Goal: Check status: Check status

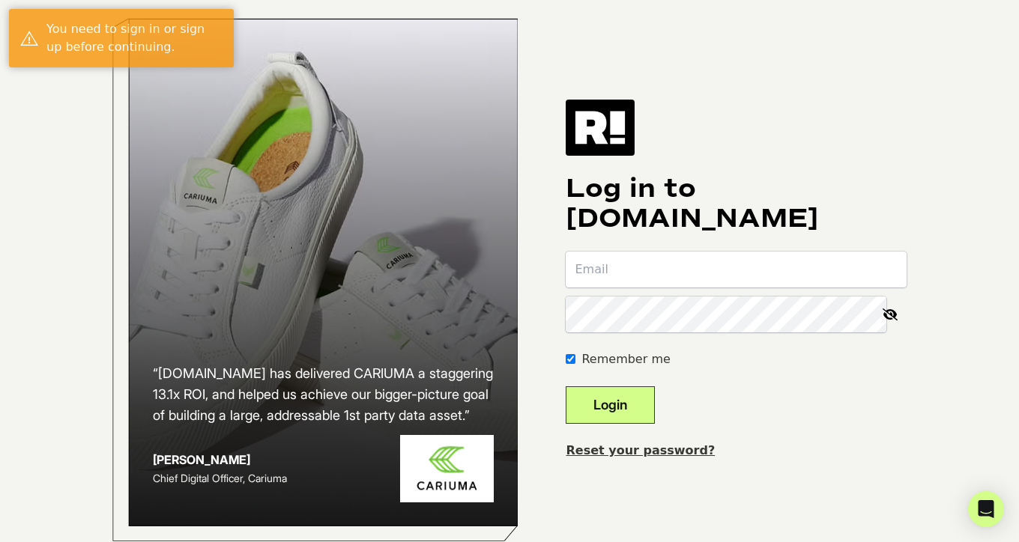
type input "[PERSON_NAME][EMAIL_ADDRESS][DOMAIN_NAME]"
click at [637, 424] on button "Login" at bounding box center [609, 404] width 89 height 37
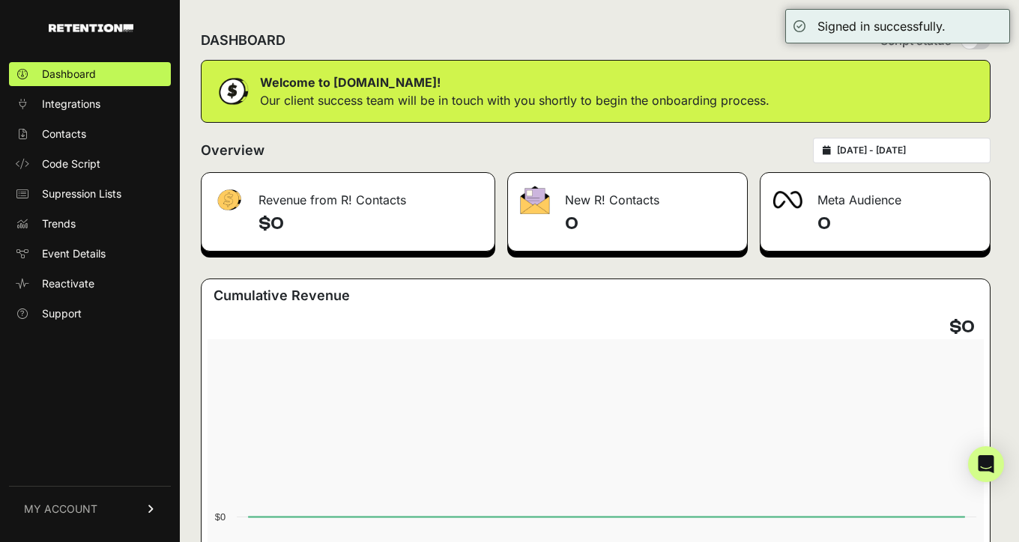
click at [348, 145] on div "Overview [DATE] - [DATE]" at bounding box center [595, 150] width 789 height 25
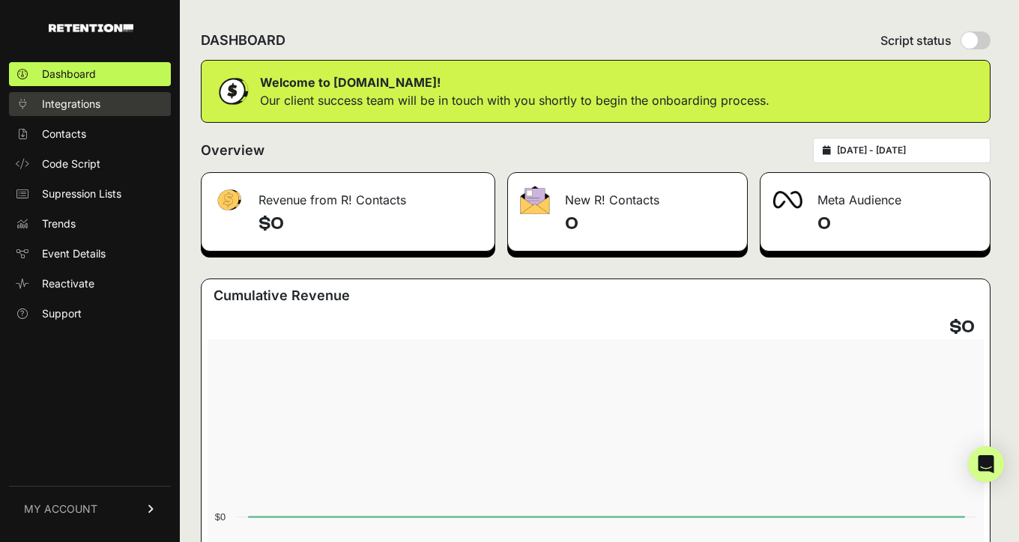
click at [63, 104] on span "Integrations" at bounding box center [71, 104] width 58 height 15
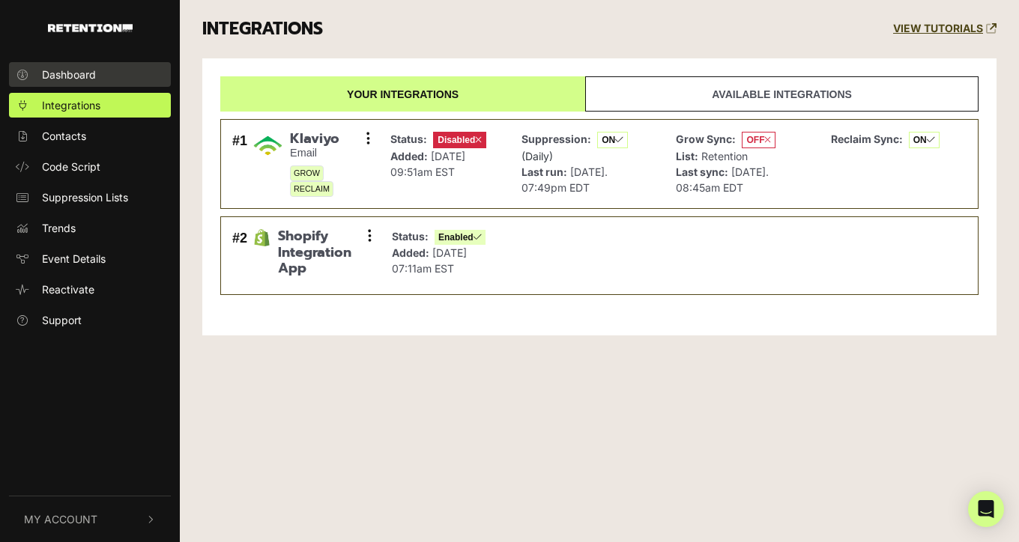
click at [80, 78] on span "Dashboard" at bounding box center [69, 75] width 54 height 16
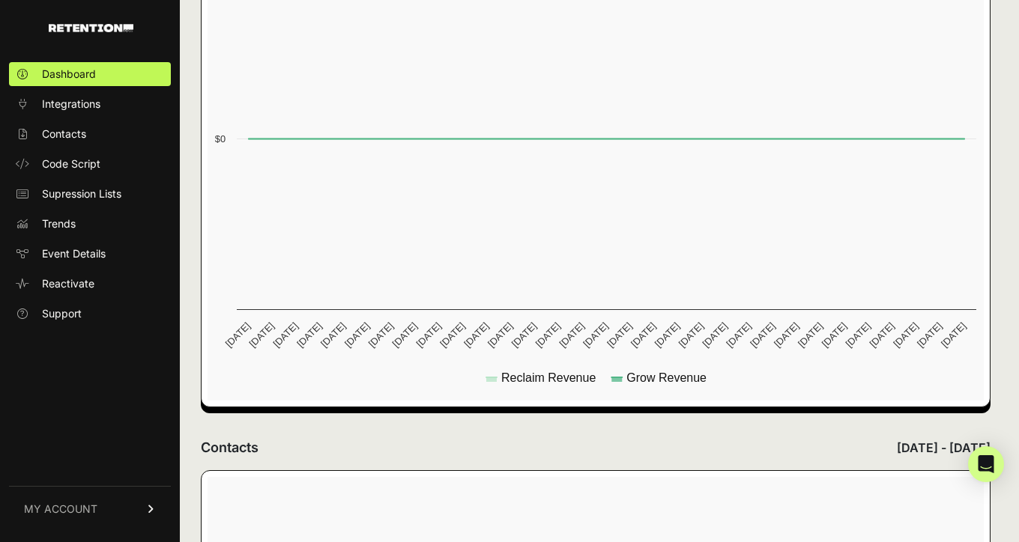
scroll to position [640, 0]
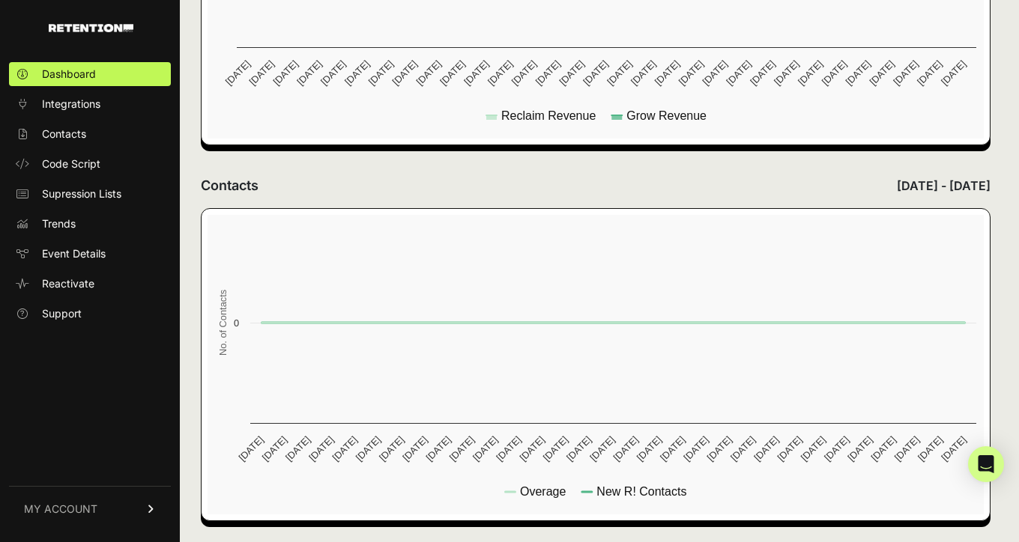
click at [121, 512] on link "MY ACCOUNT" at bounding box center [90, 509] width 162 height 46
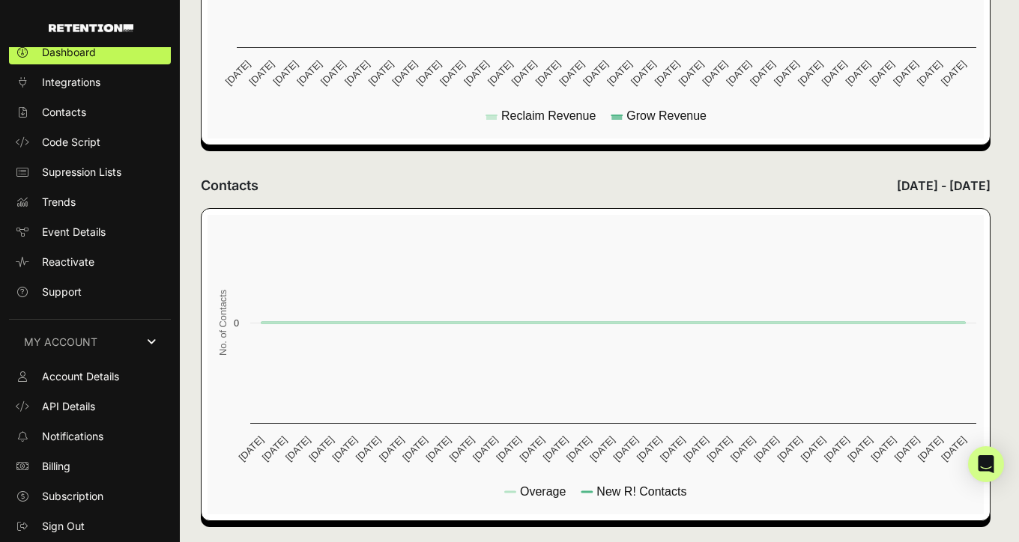
scroll to position [19, 0]
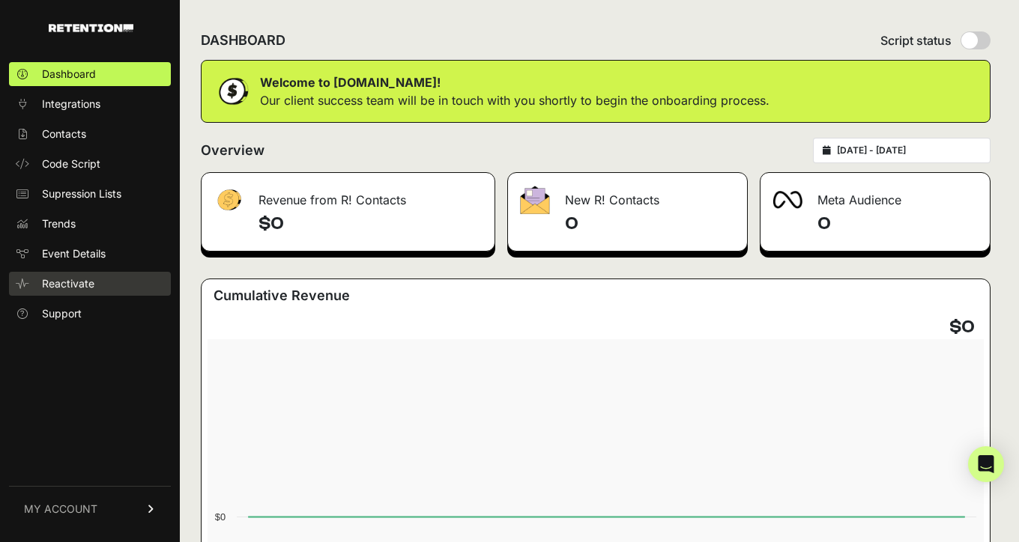
click at [65, 282] on span "Reactivate" at bounding box center [68, 283] width 52 height 15
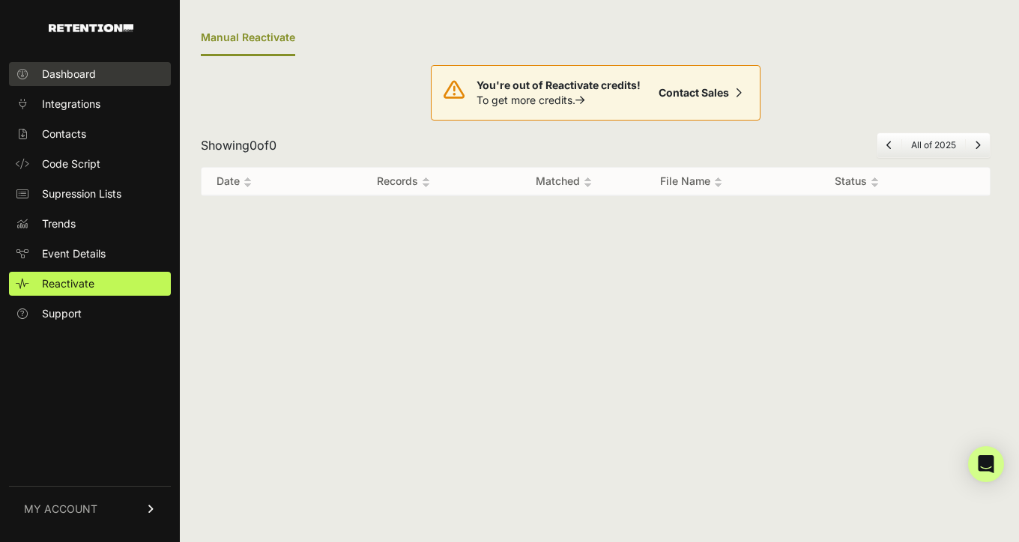
click at [61, 70] on span "Dashboard" at bounding box center [69, 74] width 54 height 15
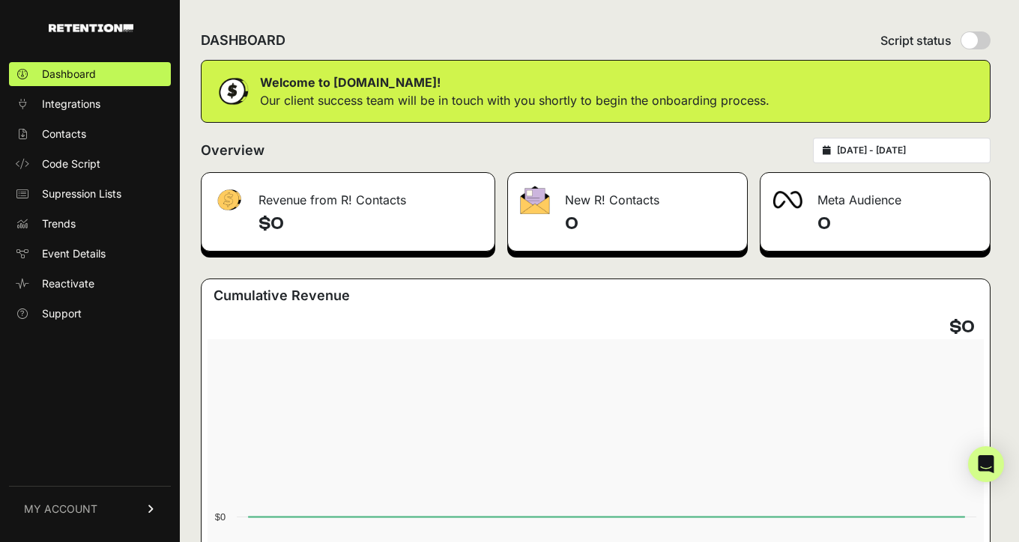
scroll to position [9, 0]
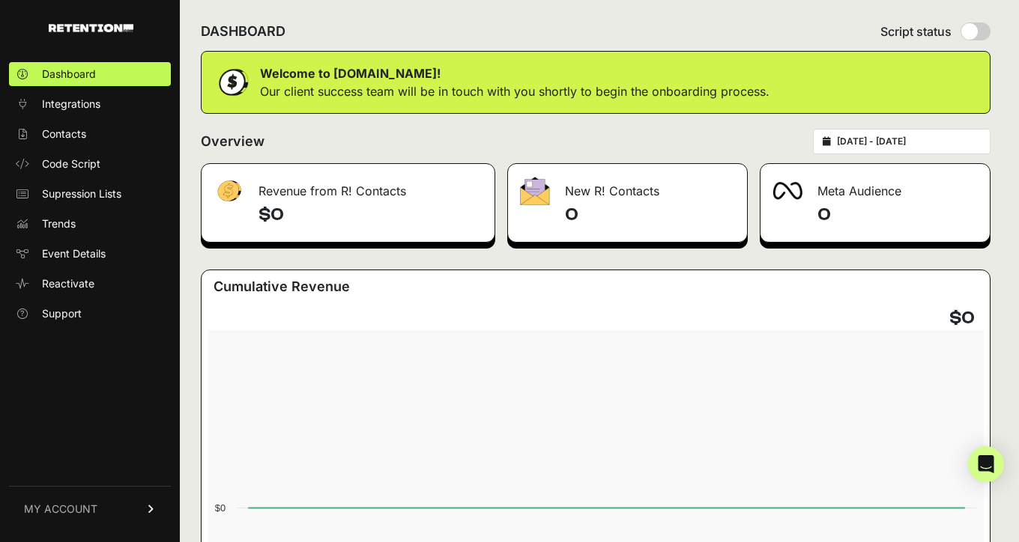
click at [893, 139] on input "[DATE] - [DATE]" at bounding box center [909, 142] width 144 height 12
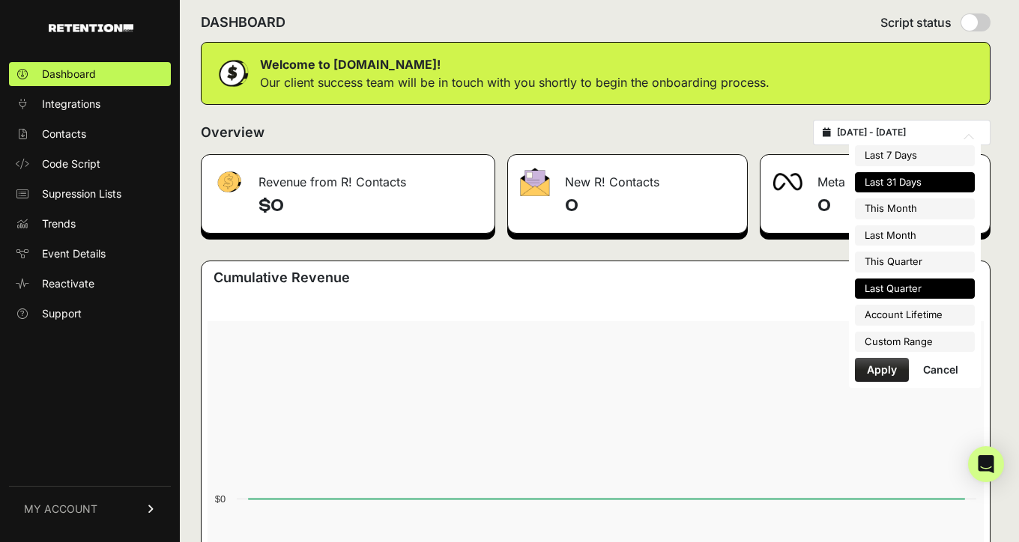
scroll to position [19, 0]
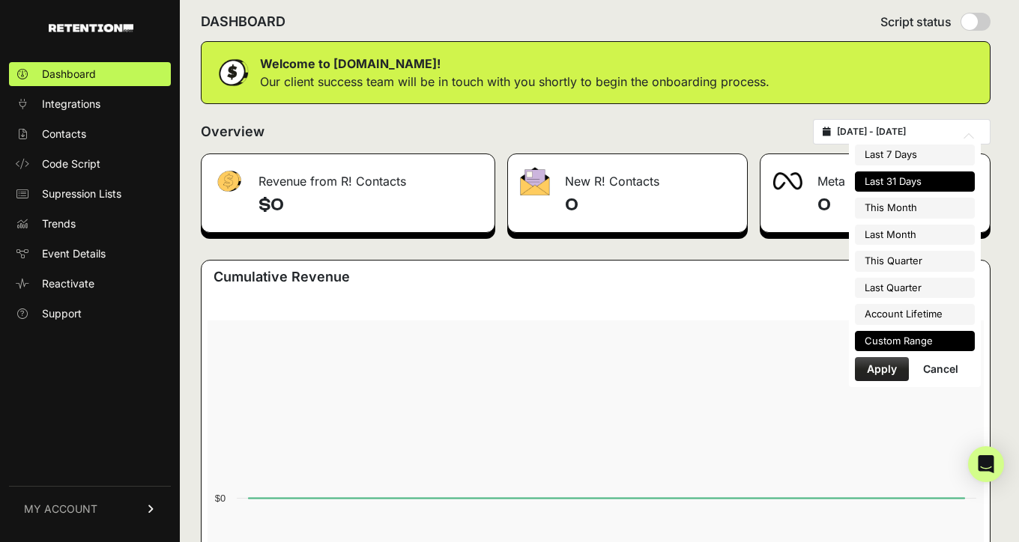
click at [894, 346] on li "Custom Range" at bounding box center [915, 341] width 120 height 21
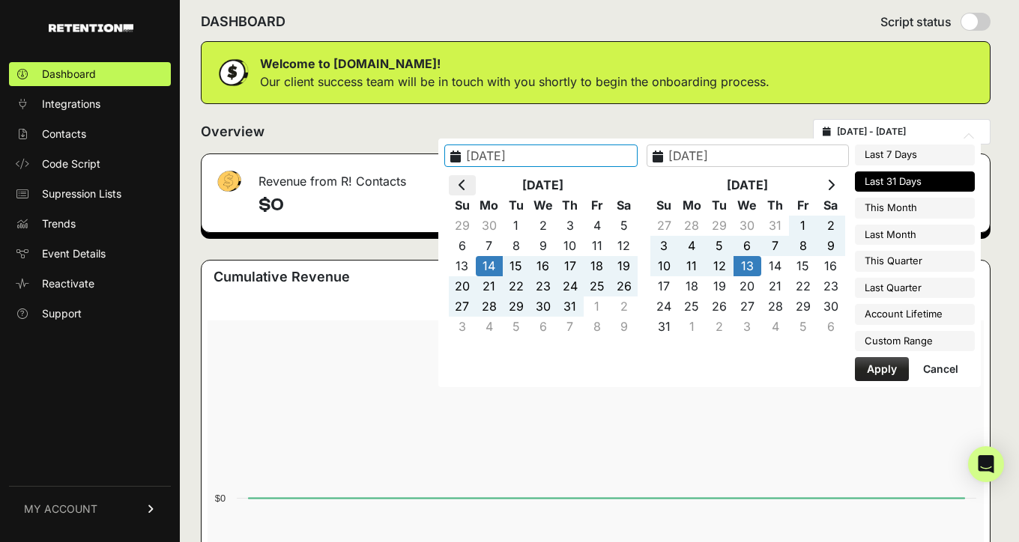
click at [466, 182] on icon at bounding box center [461, 185] width 7 height 12
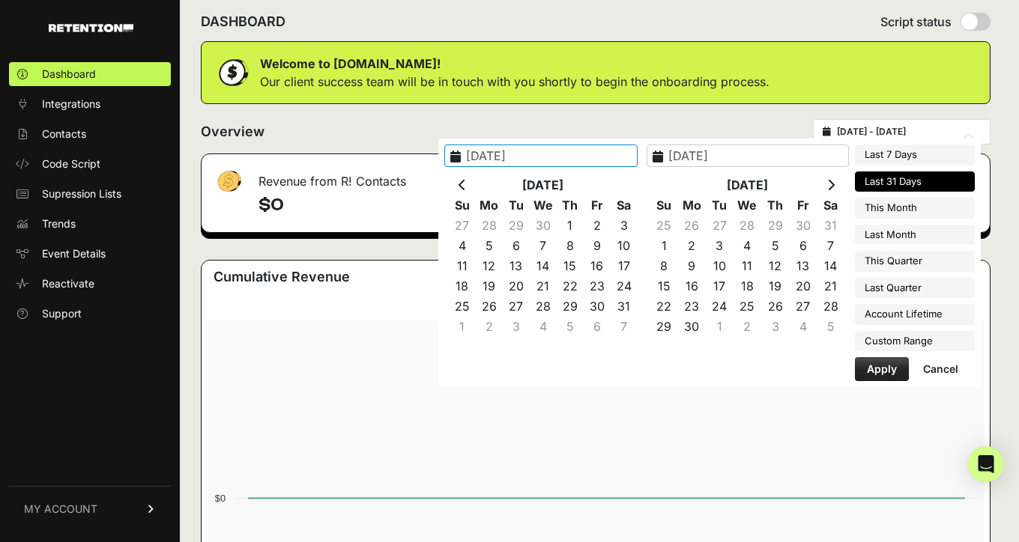
click at [466, 182] on icon at bounding box center [461, 185] width 7 height 12
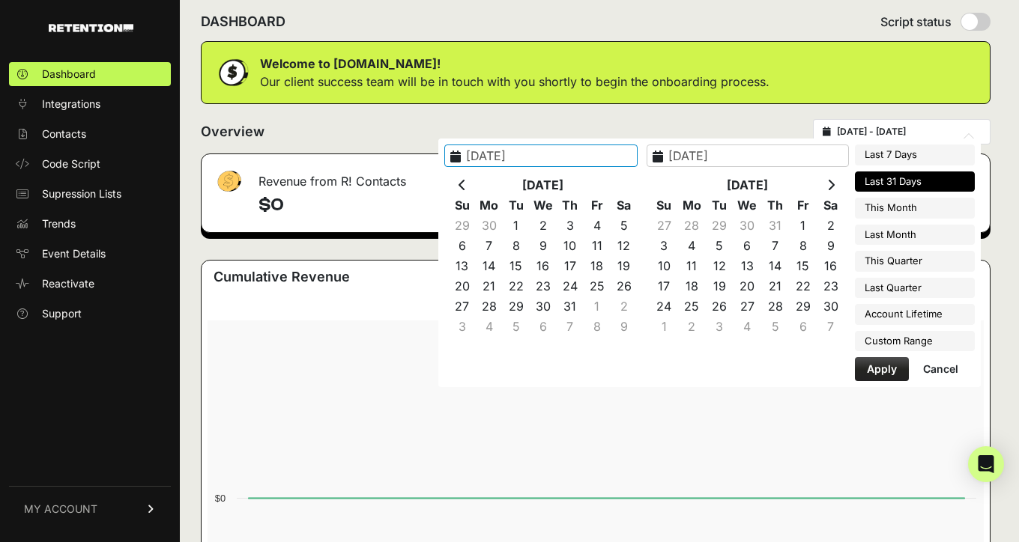
click at [466, 182] on icon at bounding box center [461, 185] width 7 height 12
click at [466, 187] on icon at bounding box center [461, 185] width 7 height 12
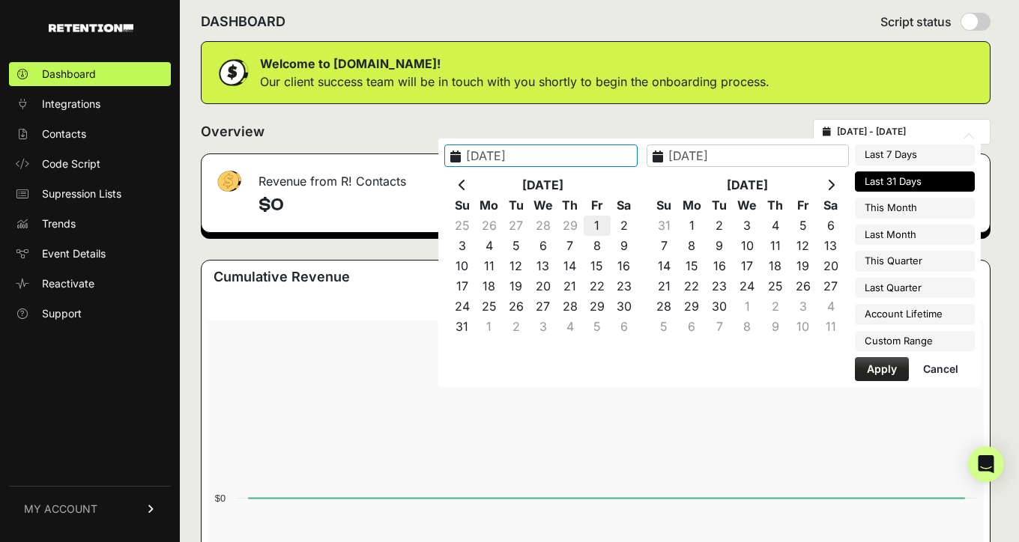
type input "2024-03-01"
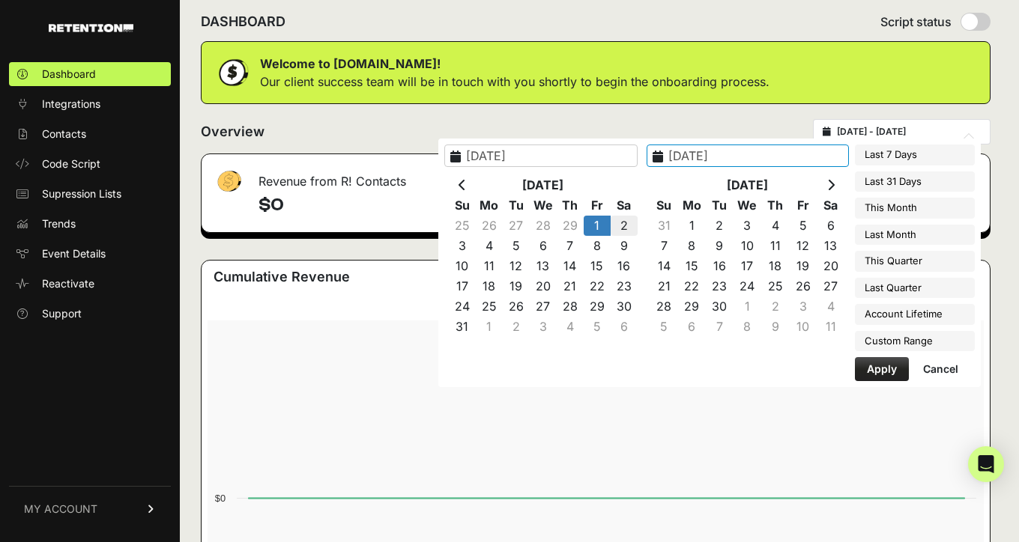
type input "2024-03-02"
type input "2025-07-14"
type input "2025-08-13"
type input "2024-03-01"
click at [826, 175] on th at bounding box center [830, 185] width 28 height 20
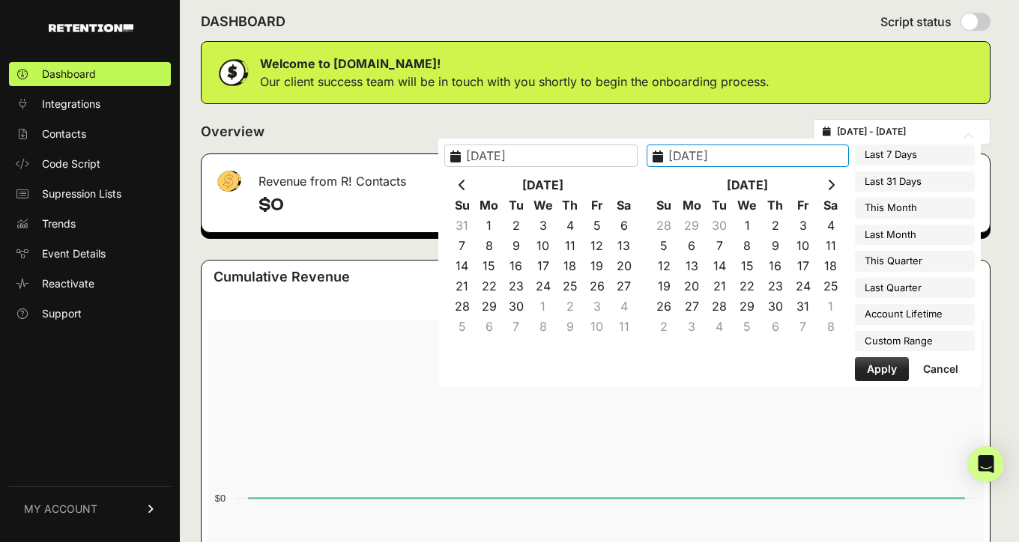
click at [826, 175] on th at bounding box center [830, 185] width 28 height 20
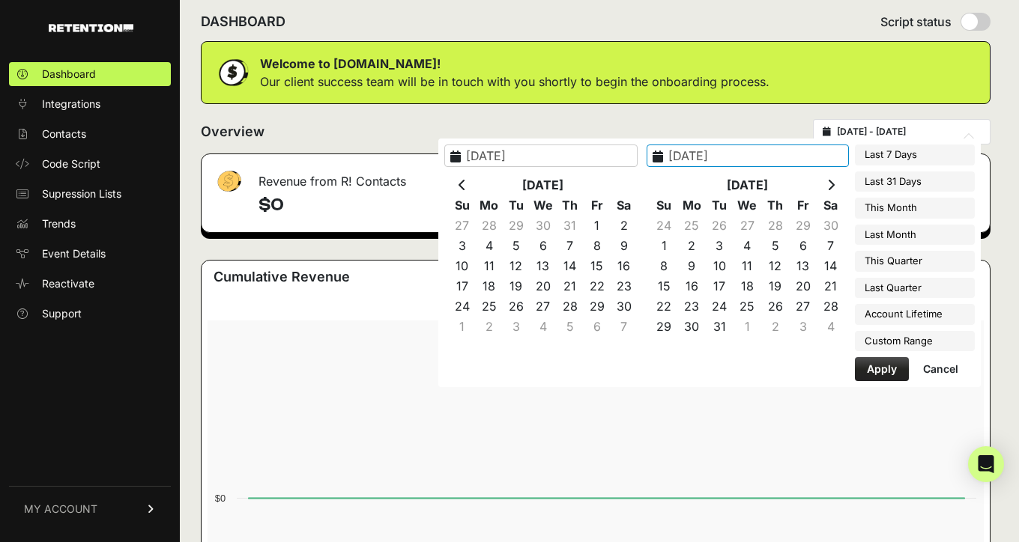
click at [826, 175] on th at bounding box center [830, 185] width 28 height 20
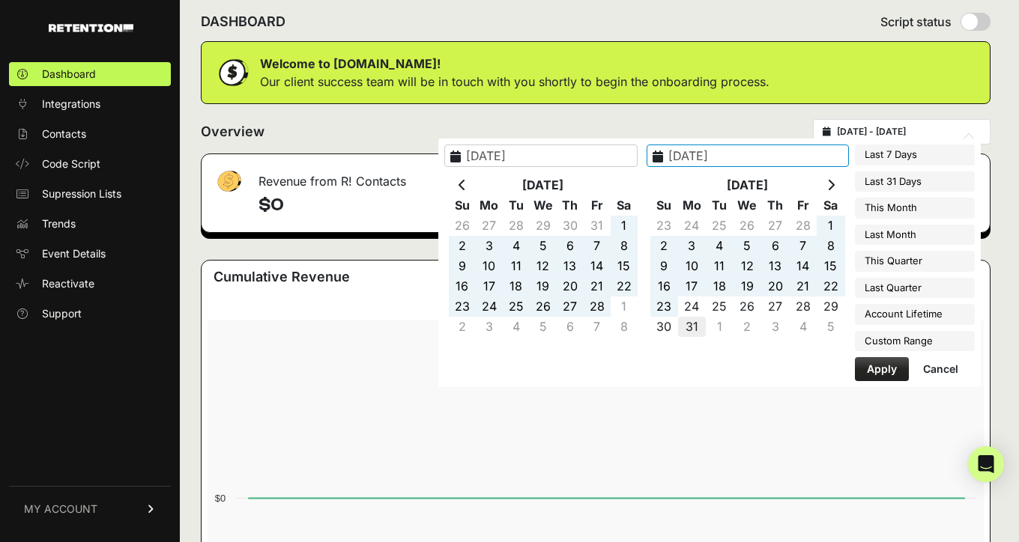
type input "2025-03-31"
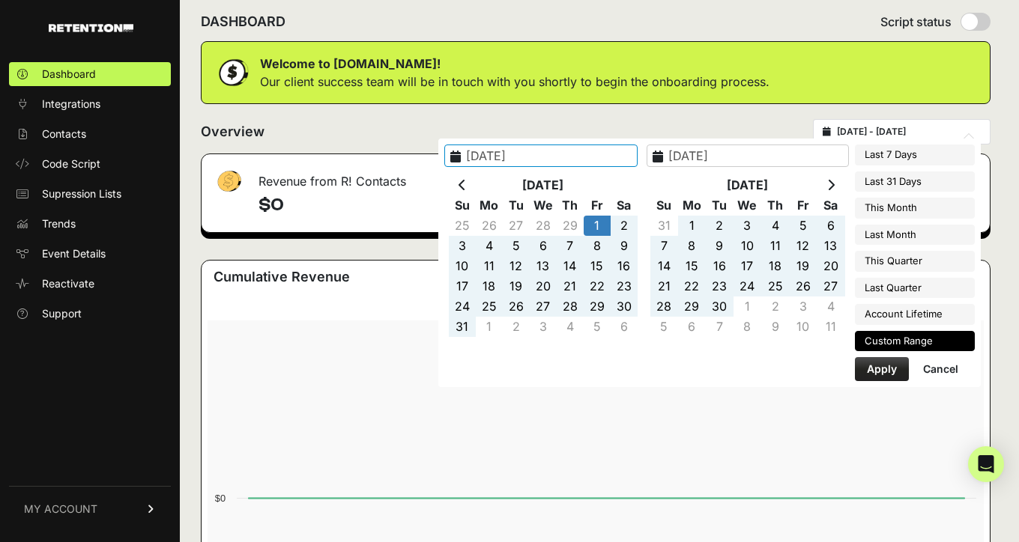
type input "2024-03-01"
click at [889, 371] on button "Apply" at bounding box center [882, 369] width 54 height 24
type input "2024-03-01 - 2025-03-31"
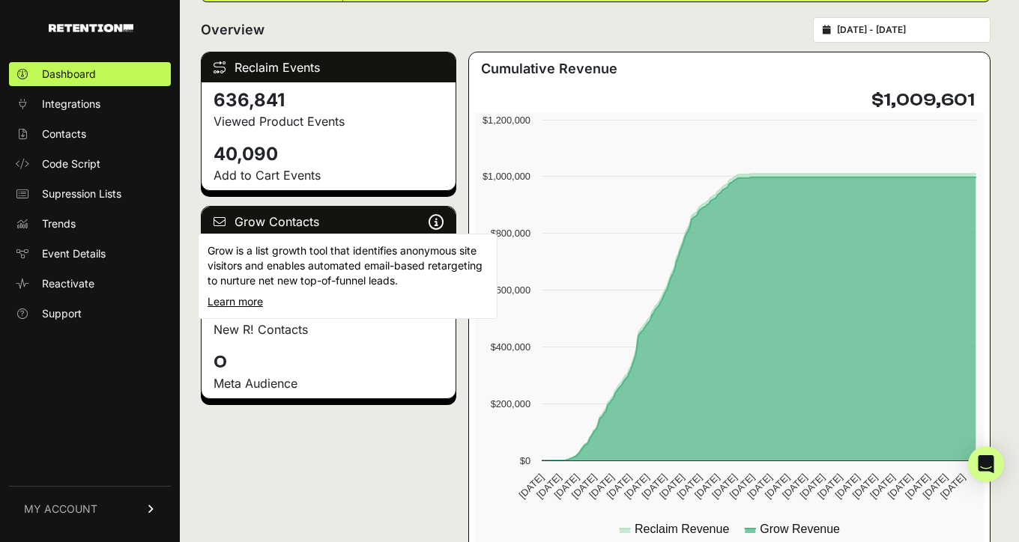
scroll to position [228, 0]
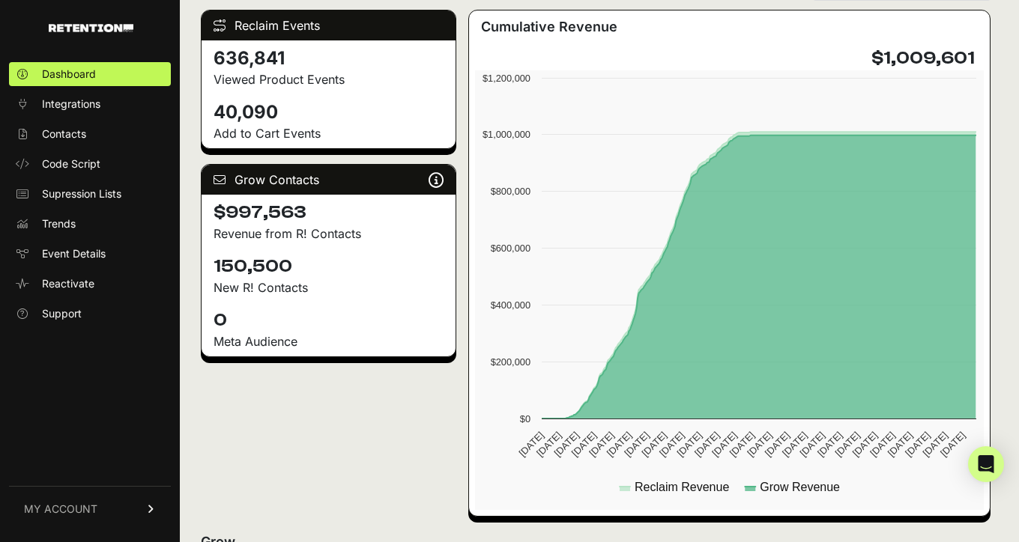
click at [296, 210] on h4 "$997,563" at bounding box center [328, 213] width 230 height 24
click at [251, 272] on h4 "150,500" at bounding box center [328, 267] width 230 height 24
click at [251, 273] on h4 "150,500" at bounding box center [328, 267] width 230 height 24
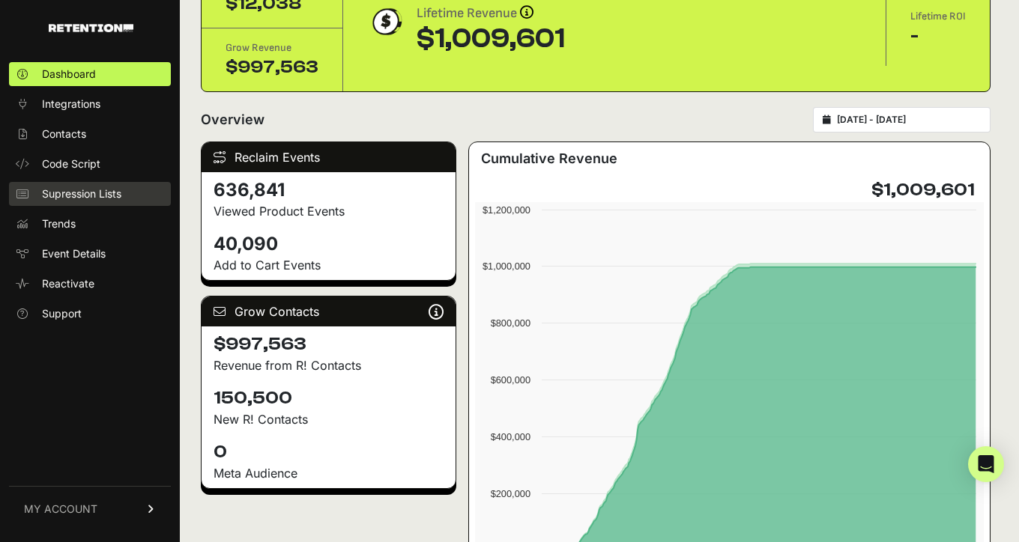
scroll to position [86, 0]
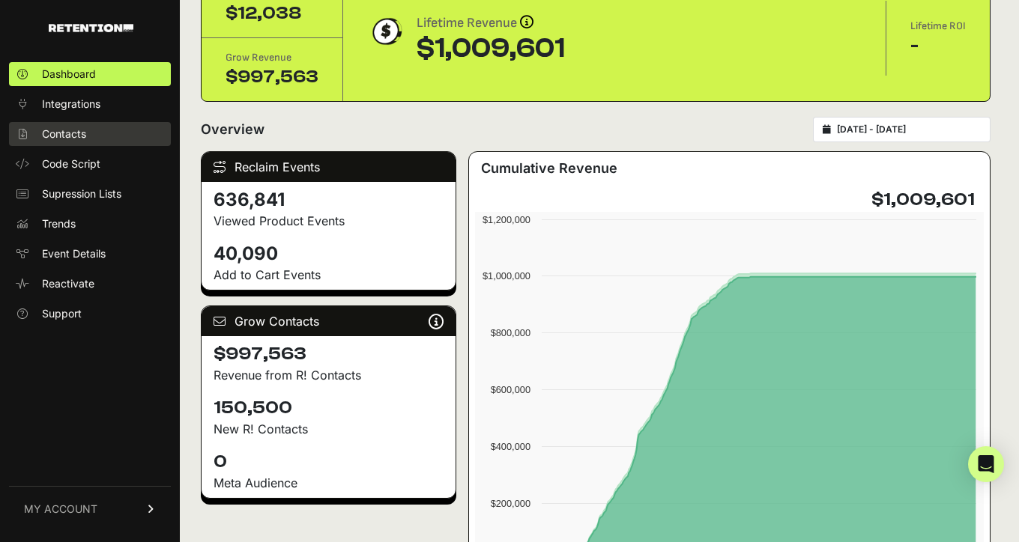
click at [89, 130] on link "Contacts" at bounding box center [90, 134] width 162 height 24
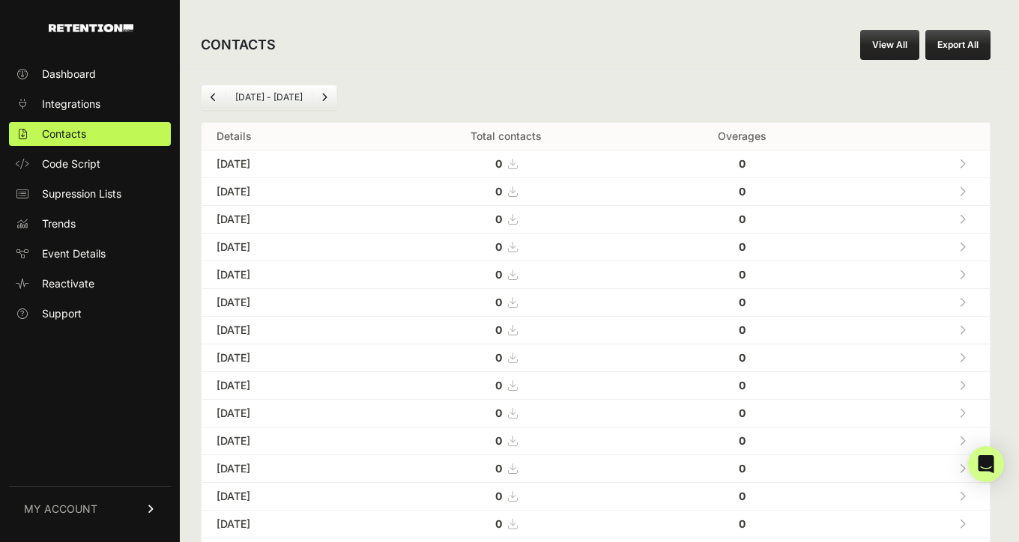
click at [213, 90] on link "Previous" at bounding box center [213, 97] width 24 height 24
click at [213, 97] on icon "Previous" at bounding box center [213, 97] width 6 height 9
click at [212, 95] on icon "Previous" at bounding box center [213, 97] width 6 height 9
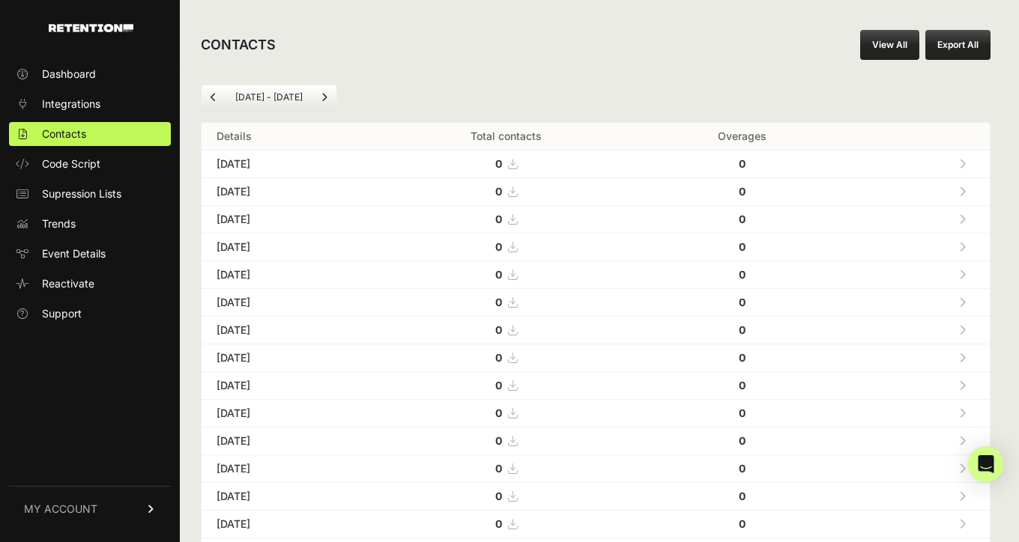
click at [213, 96] on icon "Previous" at bounding box center [213, 97] width 6 height 9
click at [529, 163] on icon at bounding box center [524, 164] width 9 height 10
